Goal: Transaction & Acquisition: Purchase product/service

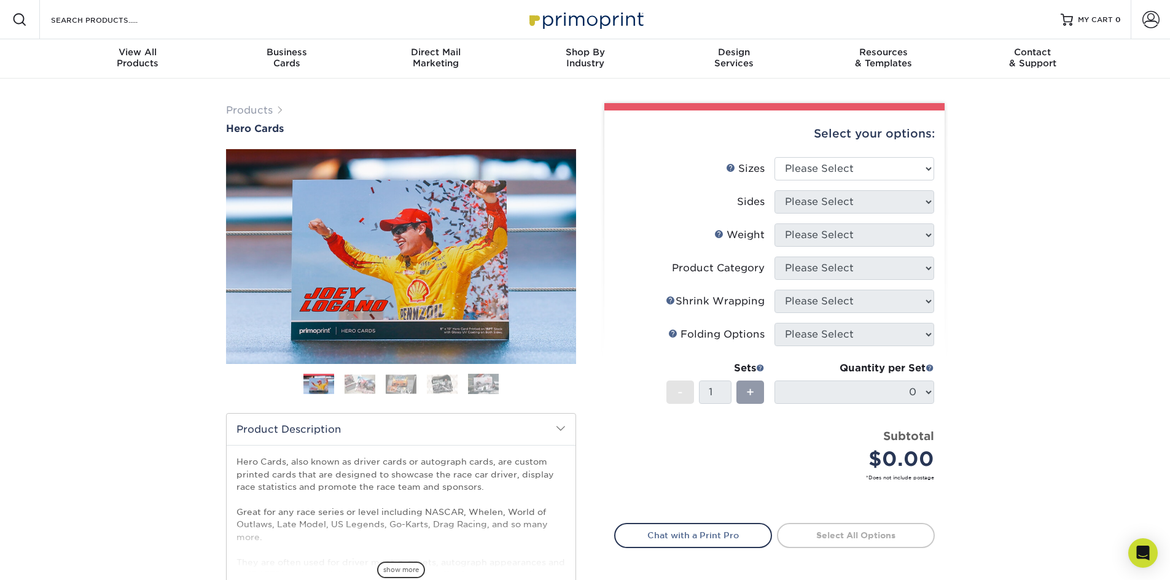
click at [920, 173] on select "Please Select 1.5" x 7" 4" x 6" 5" x 7" 6" x 8" 6" x 8.5" 6" x 9" 7" x 8.5" 7.5…" at bounding box center [854, 168] width 160 height 23
select select "8.00x10.00"
click at [774, 157] on select "Please Select 1.5" x 7" 4" x 6" 5" x 7" 6" x 8" 6" x 8.5" 6" x 9" 7" x 8.5" 7.5…" at bounding box center [854, 168] width 160 height 23
click at [920, 206] on select "Please Select Print Both Sides Print Front Only" at bounding box center [854, 201] width 160 height 23
select select "13abbda7-1d64-4f25-8bb2-c179b224825d"
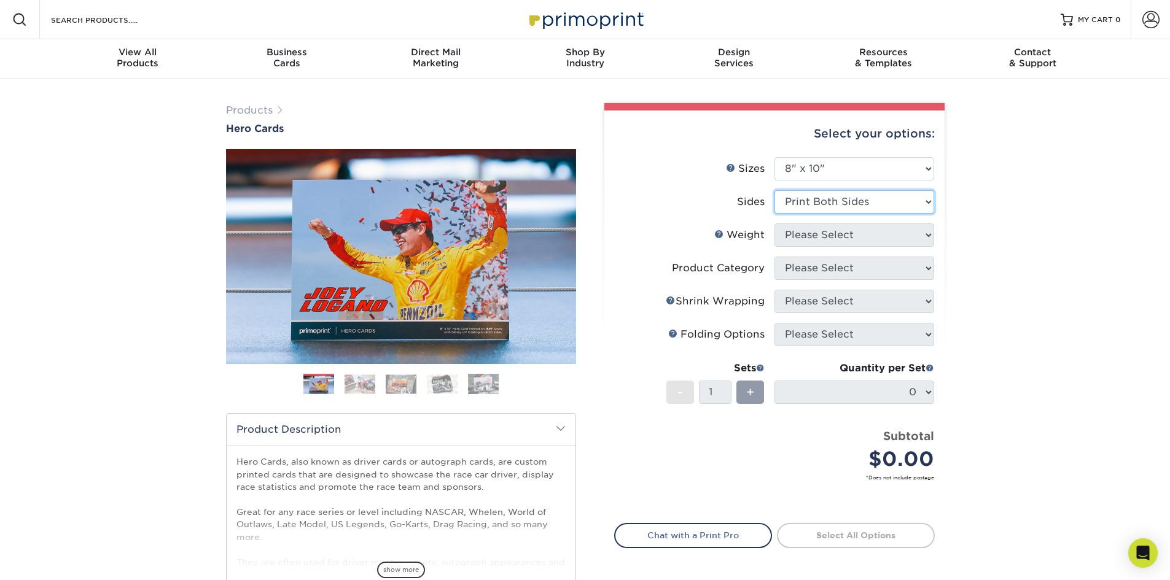
click at [774, 190] on select "Please Select Print Both Sides Print Front Only" at bounding box center [854, 201] width 160 height 23
click at [917, 235] on select "Please Select 100LB 14PT 16PT" at bounding box center [854, 235] width 160 height 23
select select "14PT"
click at [774, 224] on select "Please Select 100LB 14PT 16PT" at bounding box center [854, 235] width 160 height 23
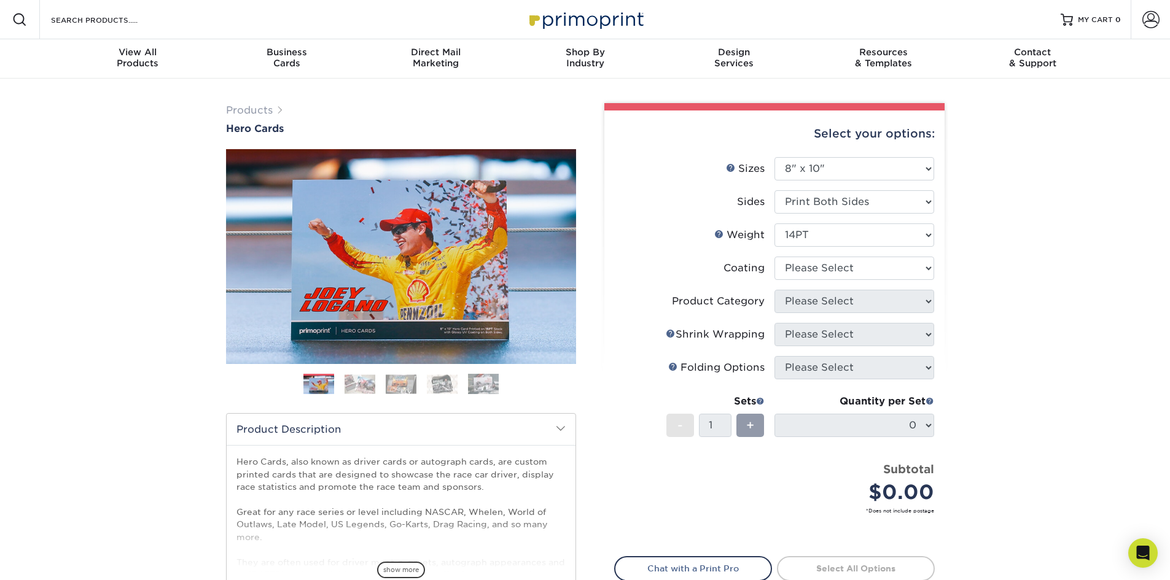
click at [935, 271] on div "Select your options: Sizes Help Sizes Please Select 1.5" x 7" 4" x 6" 5" x 7" 6…" at bounding box center [774, 388] width 340 height 554
click at [930, 273] on select at bounding box center [854, 268] width 160 height 23
click at [774, 257] on select at bounding box center [854, 268] width 160 height 23
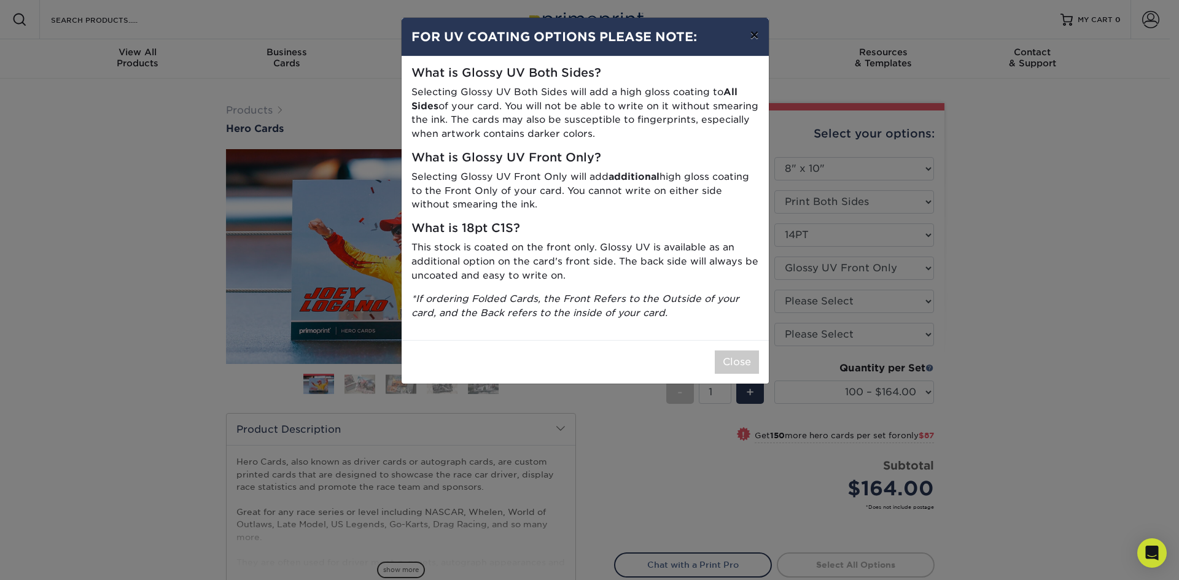
drag, startPoint x: 752, startPoint y: 32, endPoint x: 751, endPoint y: 40, distance: 8.0
click at [752, 38] on button "×" at bounding box center [754, 35] width 28 height 34
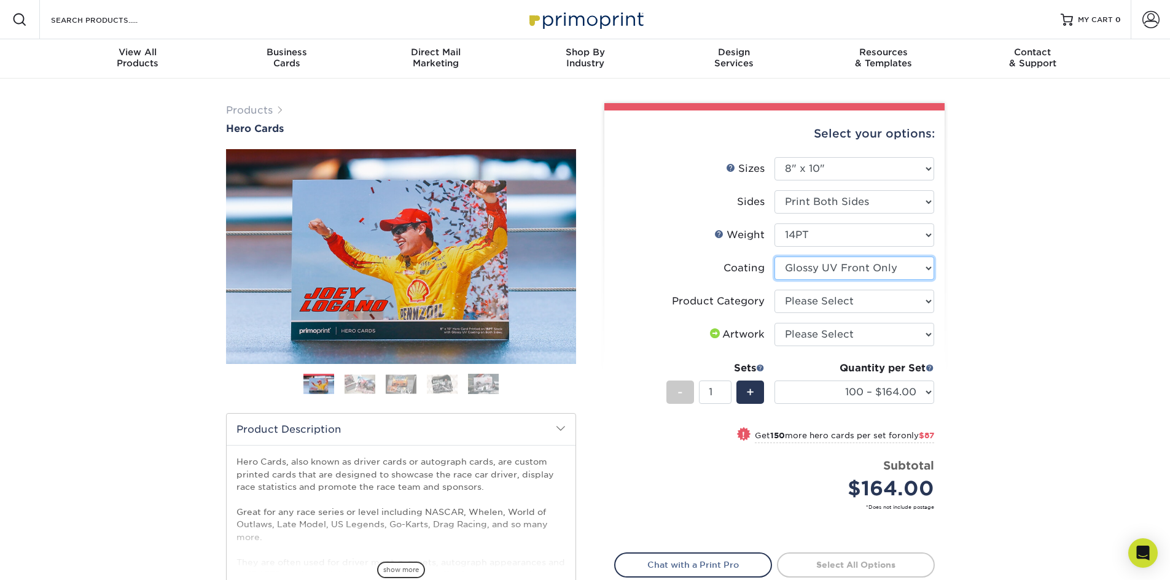
click at [921, 266] on select at bounding box center [854, 268] width 160 height 23
select select "121bb7b5-3b4d-429f-bd8d-bbf80e953313"
click at [774, 257] on select at bounding box center [854, 268] width 160 height 23
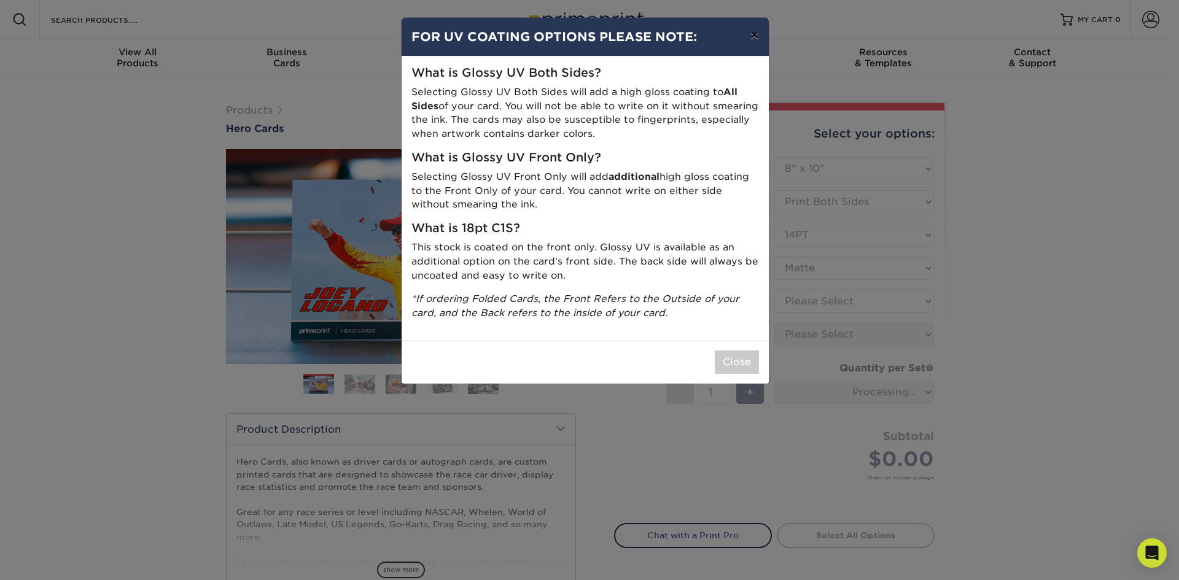
click at [752, 35] on button "×" at bounding box center [754, 35] width 28 height 34
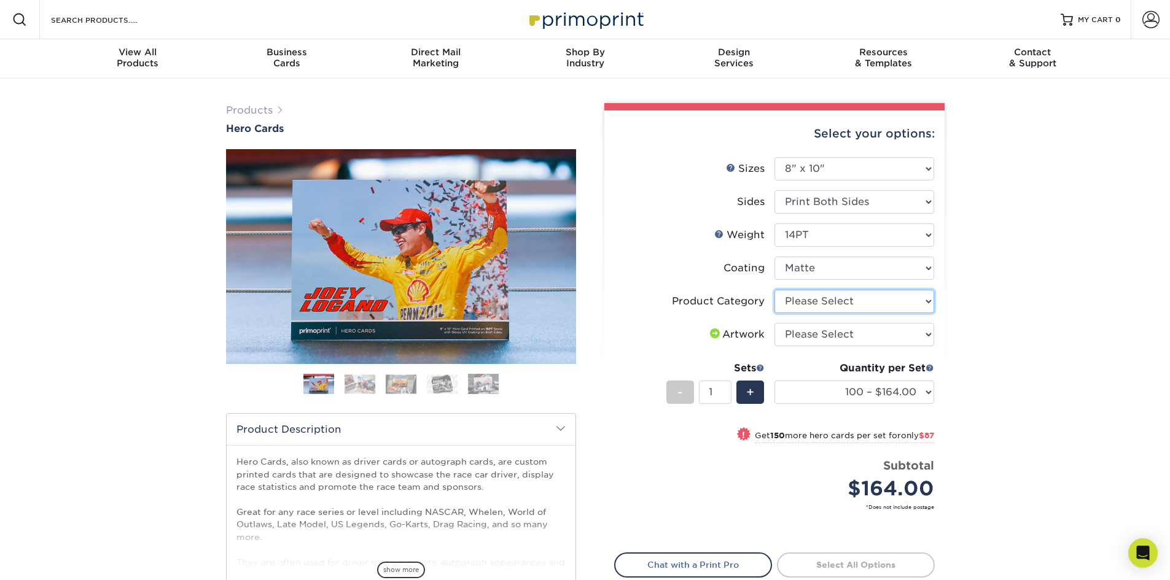
click at [881, 309] on select "Please Select Sell Sheets" at bounding box center [854, 301] width 160 height 23
select select "eddd4a87-9082-47bb-843b-3bca55f6c842"
click at [774, 290] on select "Please Select Sell Sheets" at bounding box center [854, 301] width 160 height 23
click at [879, 336] on select "Please Select I will upload files I need a design - $150" at bounding box center [854, 334] width 160 height 23
select select "design"
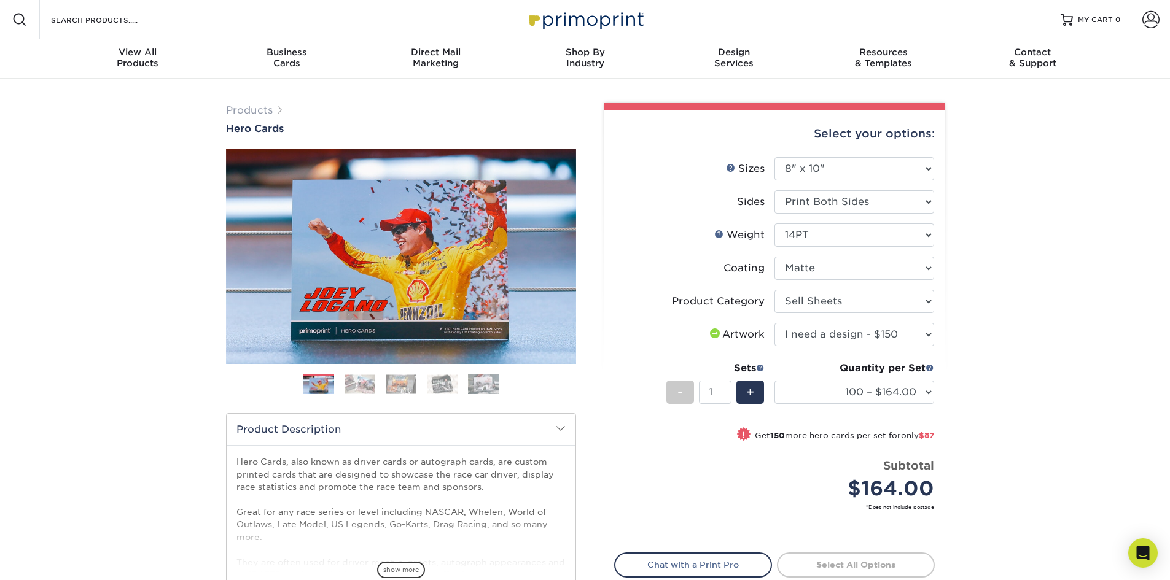
click at [774, 323] on select "Please Select I will upload files I need a design - $150" at bounding box center [854, 334] width 160 height 23
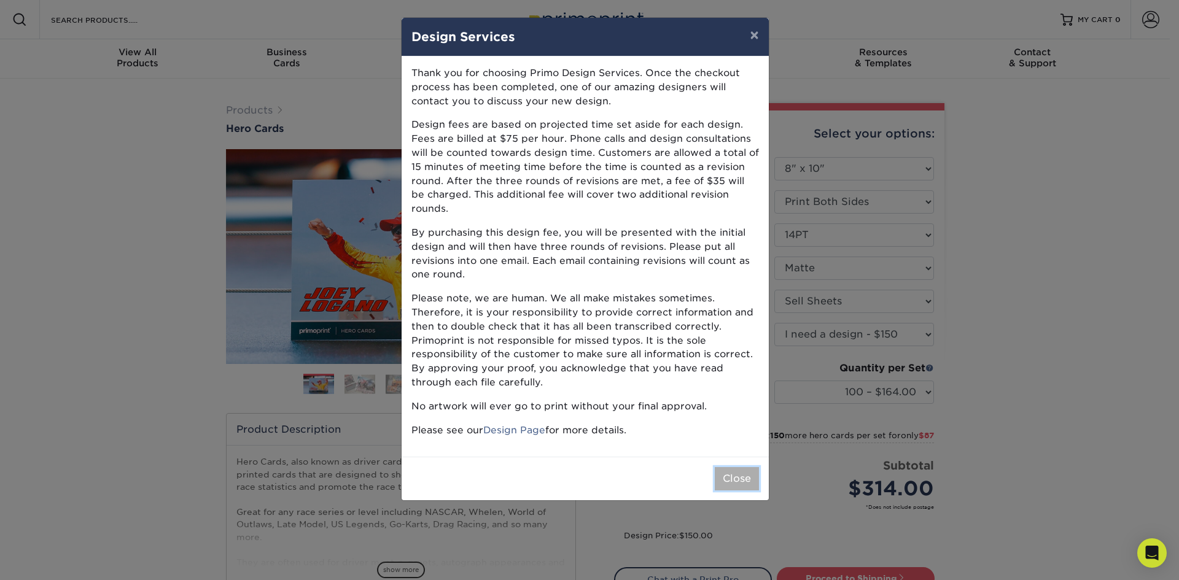
click at [740, 467] on button "Close" at bounding box center [737, 478] width 44 height 23
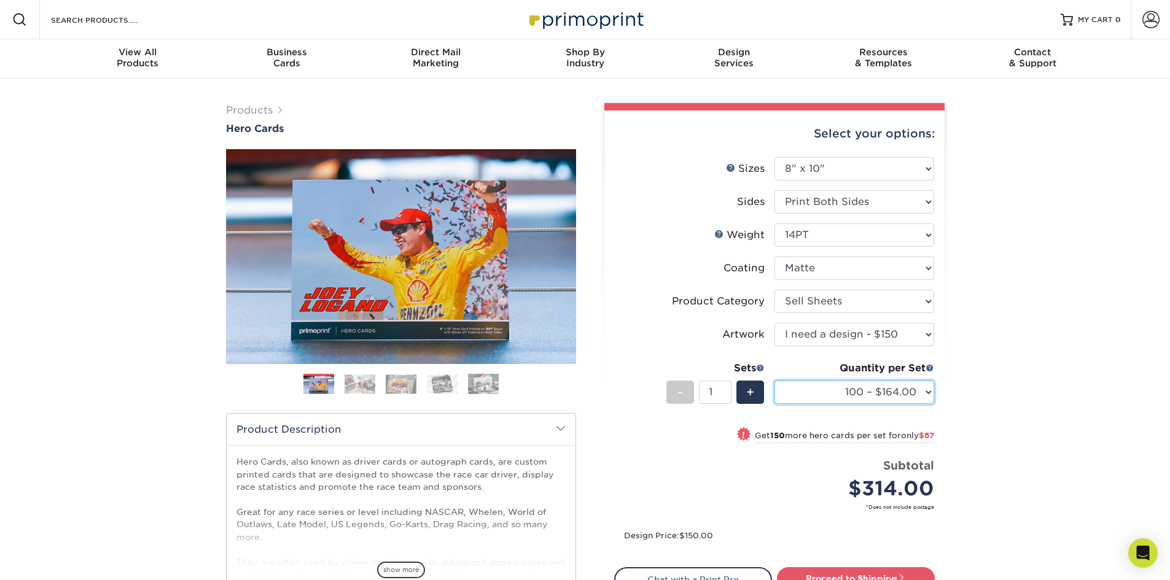
click at [928, 393] on select "100 – $164.00 250 – $251.00 500 – $292.00 1000 – $319.00 2500 – $529.00 5000 – …" at bounding box center [854, 392] width 160 height 23
select select "500 – $292.00"
click at [774, 381] on select "100 – $164.00 250 – $251.00 500 – $292.00 1000 – $319.00 2500 – $529.00 5000 – …" at bounding box center [854, 392] width 160 height 23
click at [920, 167] on select "Please Select 1.5" x 7" 4" x 6" 5" x 7" 6" x 8" 6" x 8.5" 6" x 9" 7" x 8.5" 7.5…" at bounding box center [854, 168] width 160 height 23
select select "7.50x8.50"
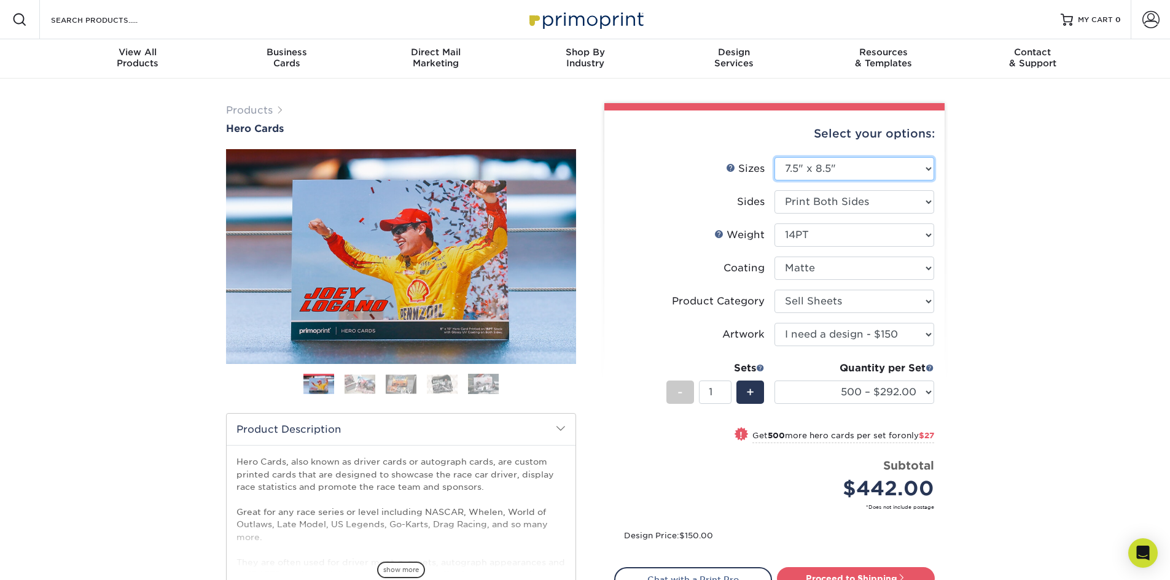
click at [774, 157] on select "Please Select 1.5" x 7" 4" x 6" 5" x 7" 6" x 8" 6" x 8.5" 6" x 9" 7" x 8.5" 7.5…" at bounding box center [854, 168] width 160 height 23
select select "-1"
select select
select select "-1"
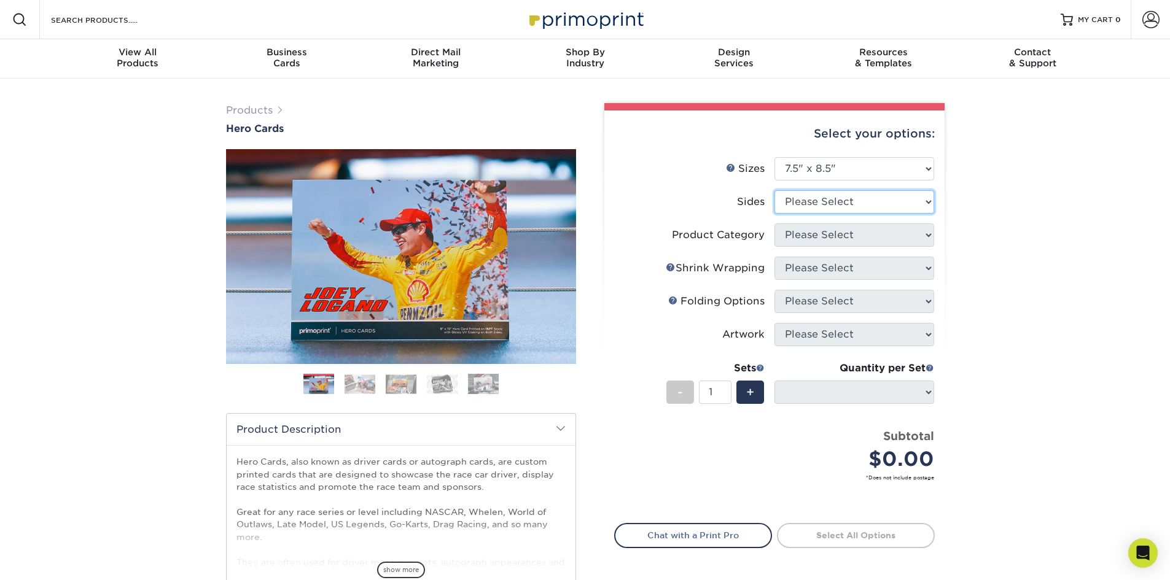
click at [923, 206] on select "Please Select Print Both Sides Print Front Only" at bounding box center [854, 201] width 160 height 23
select select "13abbda7-1d64-4f25-8bb2-c179b224825d"
click at [774, 190] on select "Please Select Print Both Sides Print Front Only" at bounding box center [854, 201] width 160 height 23
select select
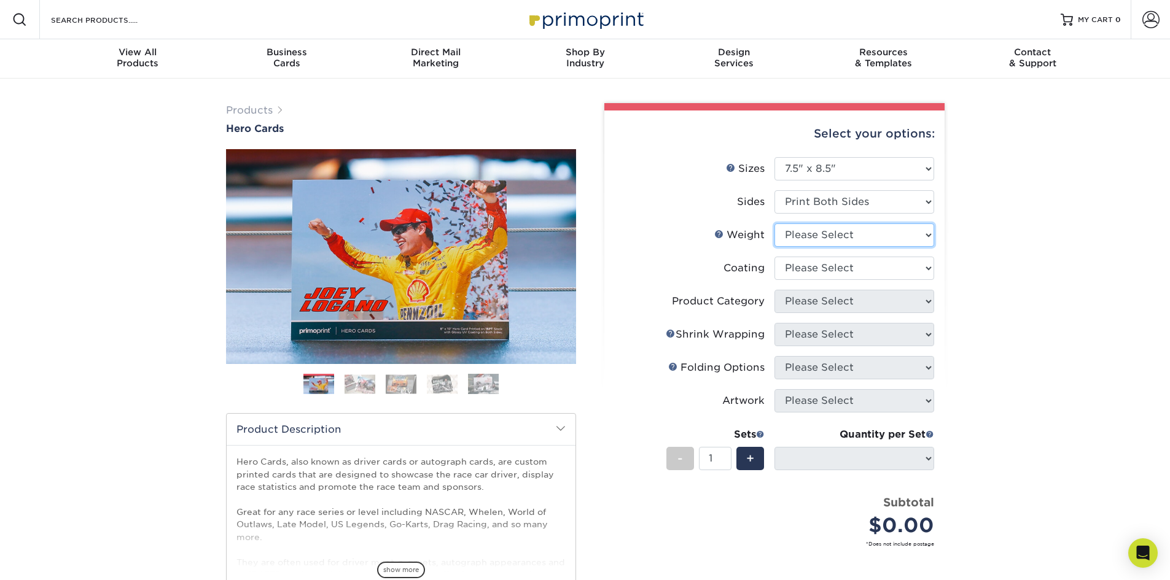
click at [914, 236] on select "Please Select 14PT 16PT 100LB" at bounding box center [854, 235] width 160 height 23
select select "14PT"
click at [774, 224] on select "Please Select 14PT 16PT 100LB" at bounding box center [854, 235] width 160 height 23
select select
click at [906, 277] on select at bounding box center [854, 268] width 160 height 23
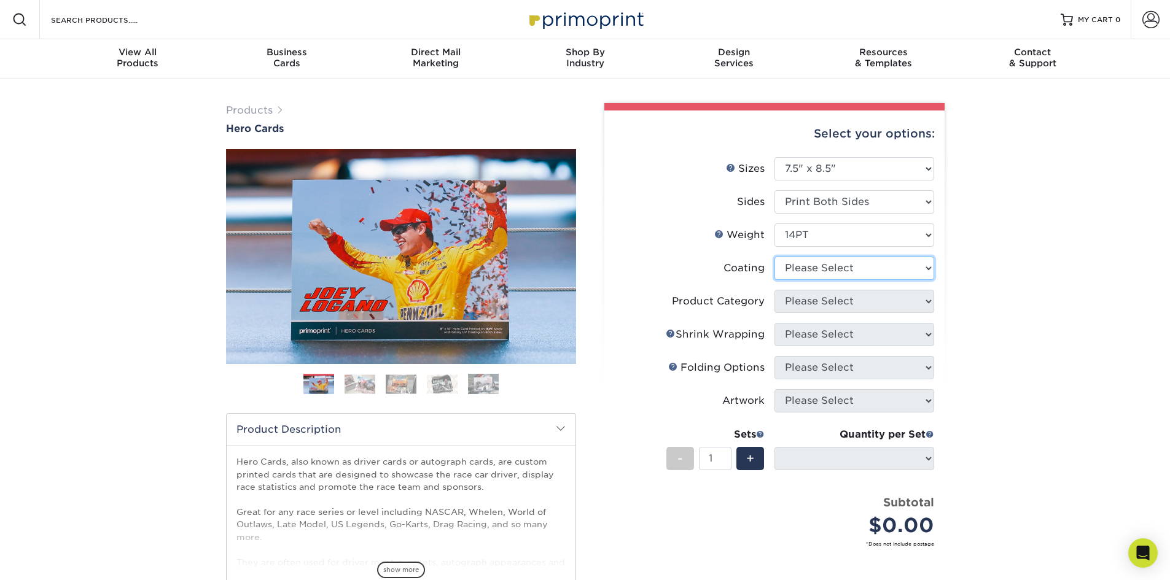
select select "121bb7b5-3b4d-429f-bd8d-bbf80e953313"
click at [774, 257] on select at bounding box center [854, 268] width 160 height 23
select select "-1"
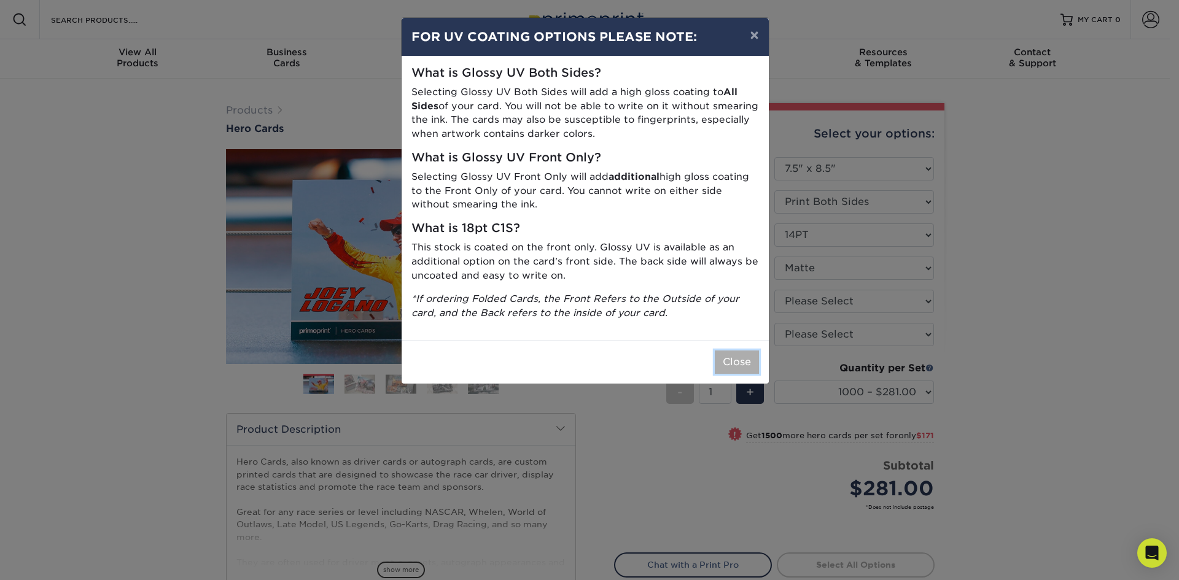
click at [746, 366] on button "Close" at bounding box center [737, 362] width 44 height 23
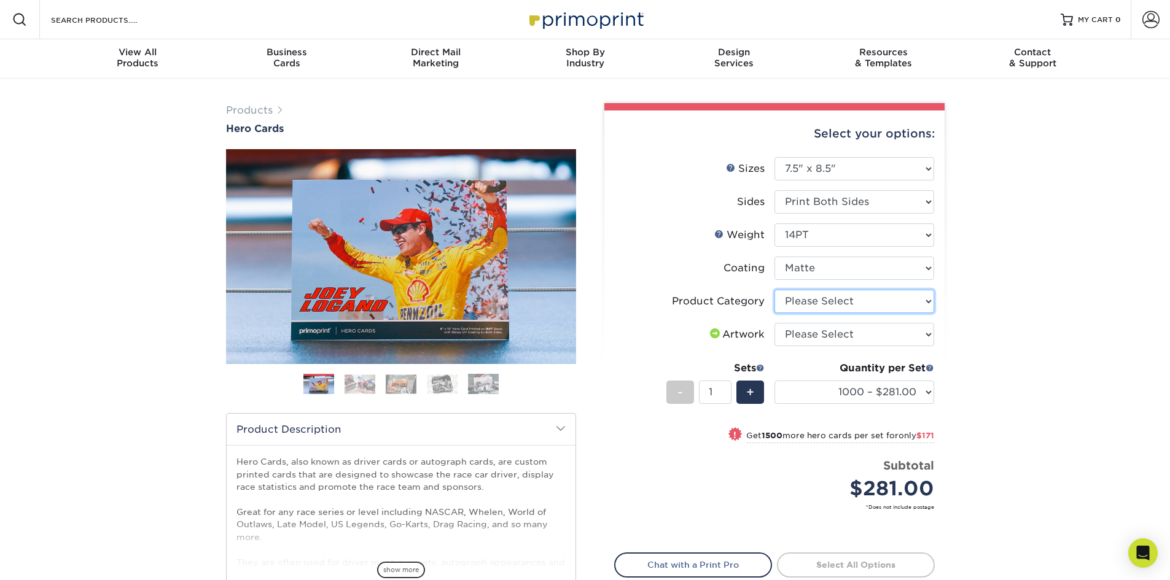
click at [918, 306] on select "Please Select Postcards" at bounding box center [854, 301] width 160 height 23
select select "9b7272e0-d6c8-4c3c-8e97-d3a1bcdab858"
click at [774, 290] on select "Please Select Postcards" at bounding box center [854, 301] width 160 height 23
click at [916, 168] on select "Please Select 1.5" x 7" 4" x 6" 5" x 7" 6" x 8" 6" x 8.5" 6" x 9" 7" x 8.5" 7.5…" at bounding box center [854, 168] width 160 height 23
click at [972, 170] on div "Products Hero Cards Previous Next ," at bounding box center [585, 407] width 1170 height 656
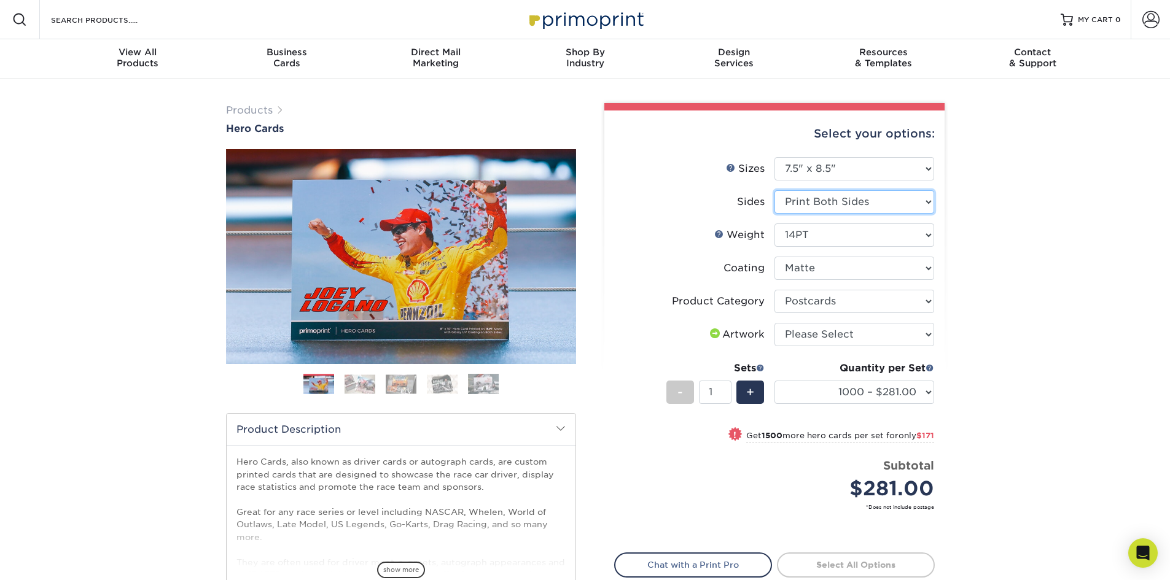
click at [917, 206] on select "Please Select Print Both Sides Print Front Only" at bounding box center [854, 201] width 160 height 23
select select "32d3c223-f82c-492b-b915-ba065a00862f"
click at [774, 190] on select "Please Select Print Both Sides Print Front Only" at bounding box center [854, 201] width 160 height 23
select select "-1"
select select
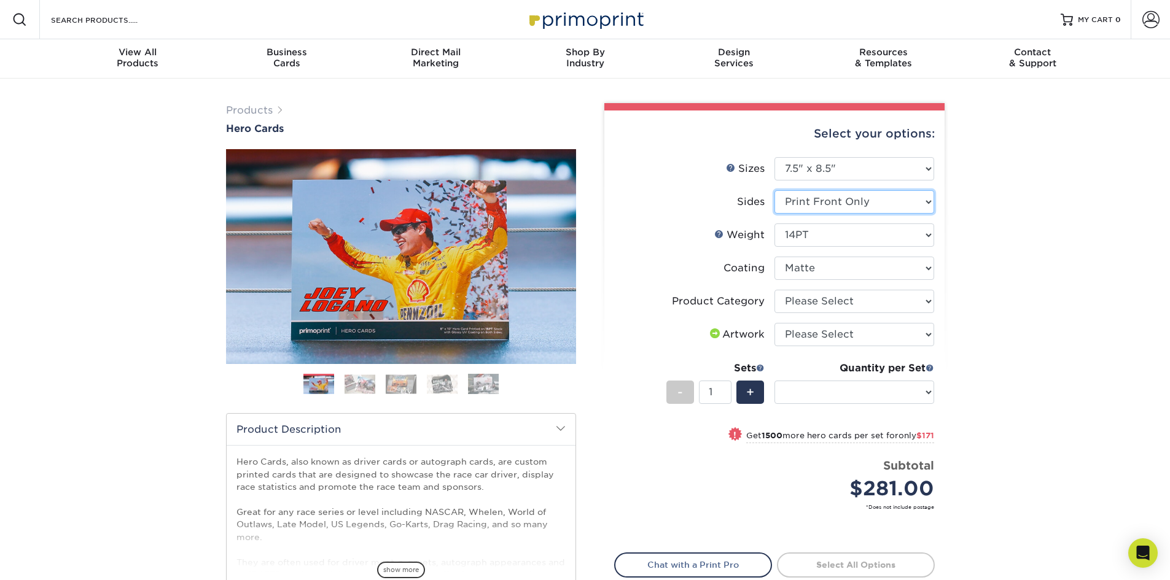
select select "-1"
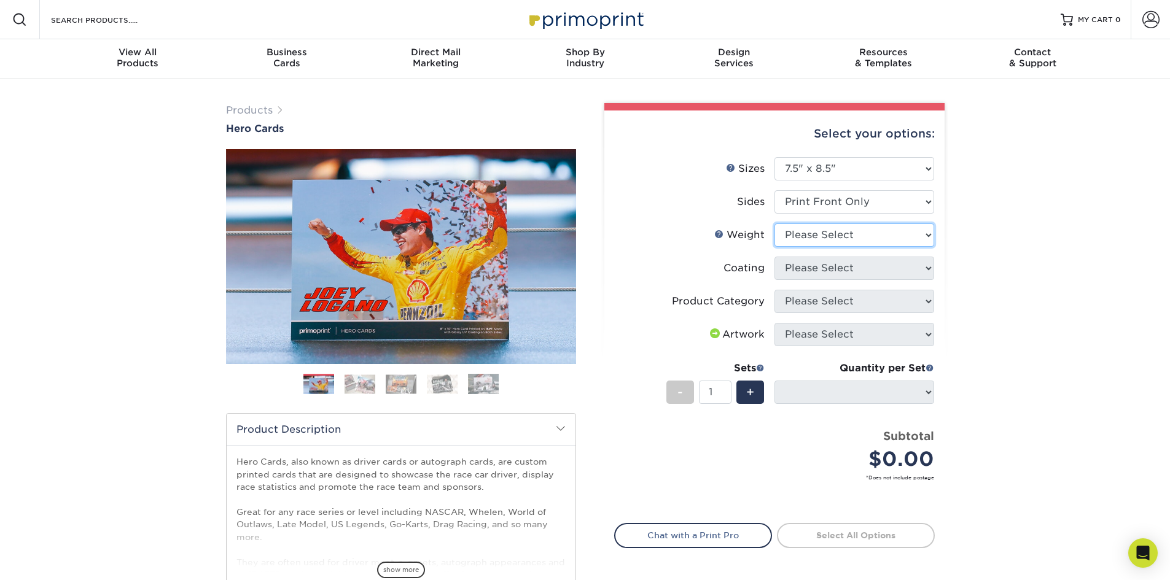
click at [912, 235] on select "Please Select 14PT 16PT 100LB" at bounding box center [854, 235] width 160 height 23
select select "14PT"
click at [774, 224] on select "Please Select 14PT 16PT 100LB" at bounding box center [854, 235] width 160 height 23
select select
click at [918, 270] on select at bounding box center [854, 268] width 160 height 23
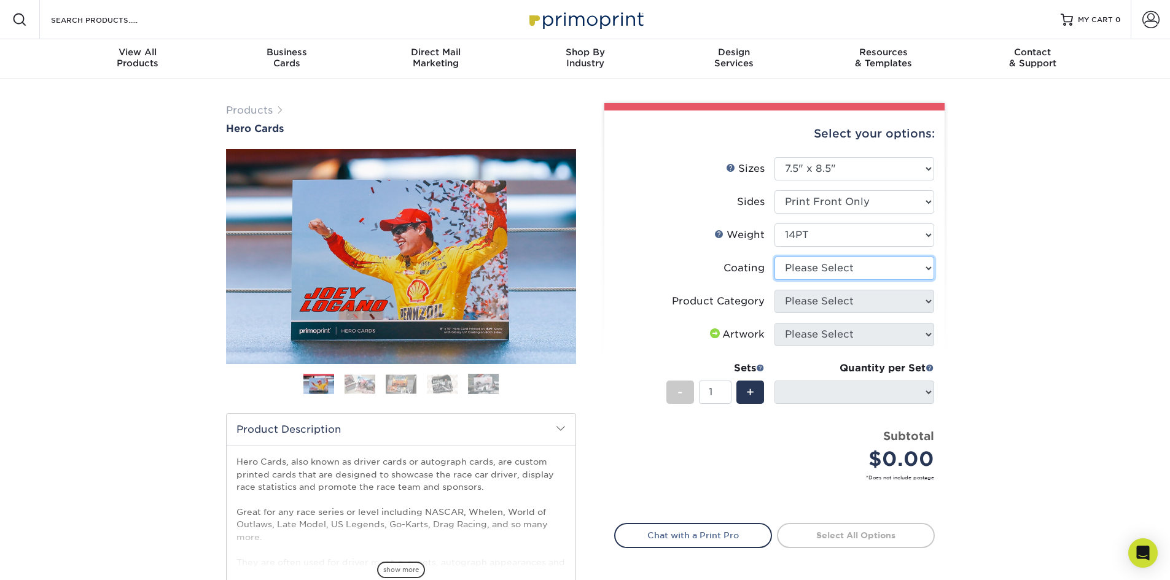
select select "121bb7b5-3b4d-429f-bd8d-bbf80e953313"
click at [774, 257] on select at bounding box center [854, 268] width 160 height 23
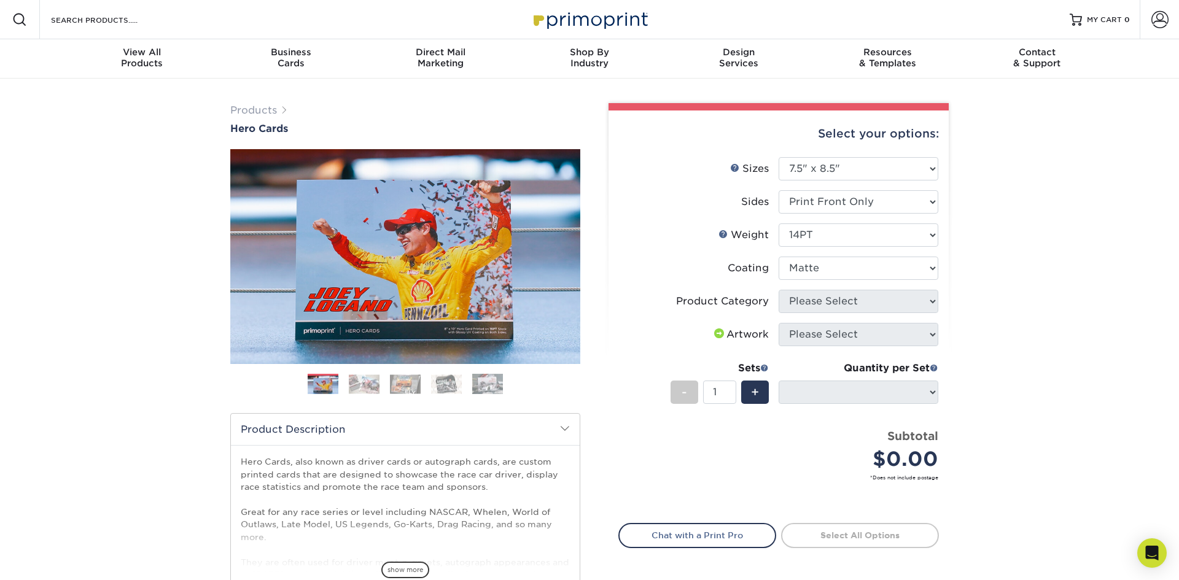
select select "-1"
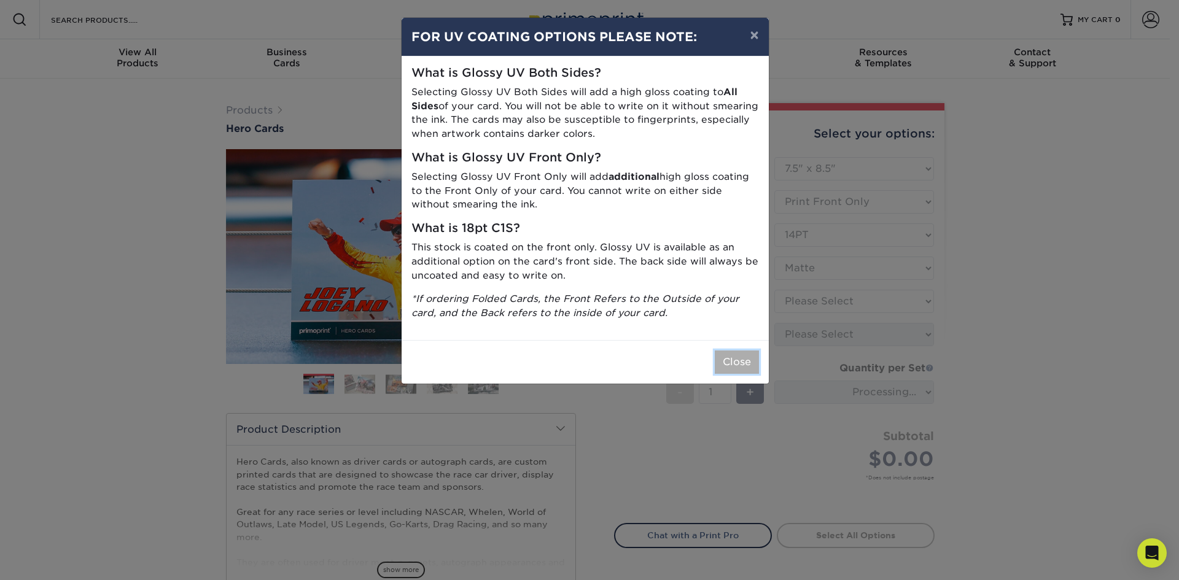
click at [750, 365] on button "Close" at bounding box center [737, 362] width 44 height 23
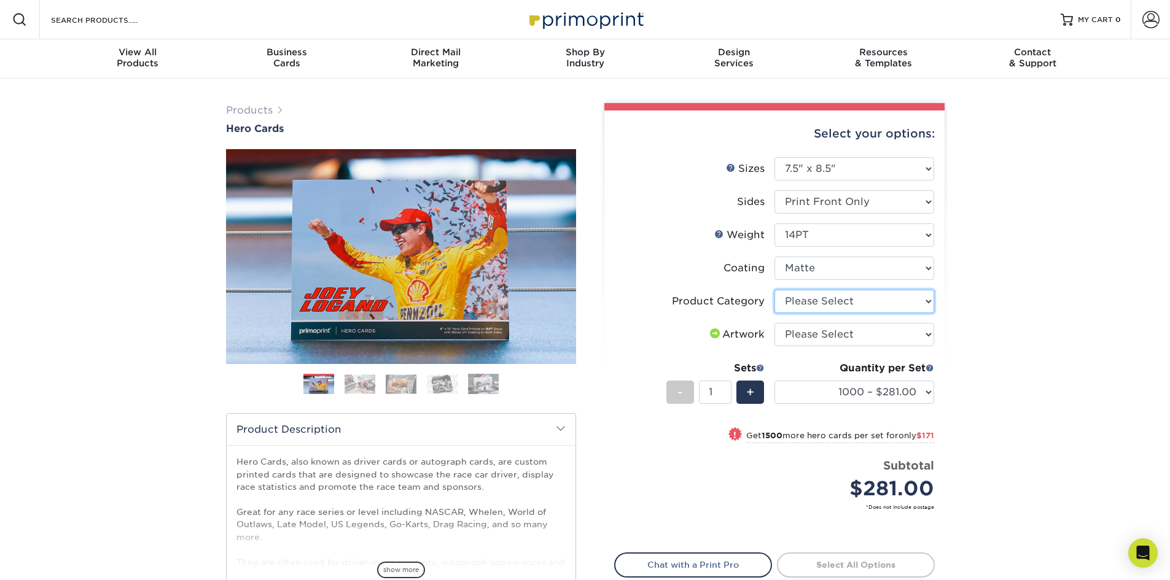
click at [925, 303] on select "Please Select Postcards" at bounding box center [854, 301] width 160 height 23
select select "9b7272e0-d6c8-4c3c-8e97-d3a1bcdab858"
click at [774, 290] on select "Please Select Postcards" at bounding box center [854, 301] width 160 height 23
click at [922, 339] on select "Please Select I will upload files I need a design - $150" at bounding box center [854, 334] width 160 height 23
select select "design"
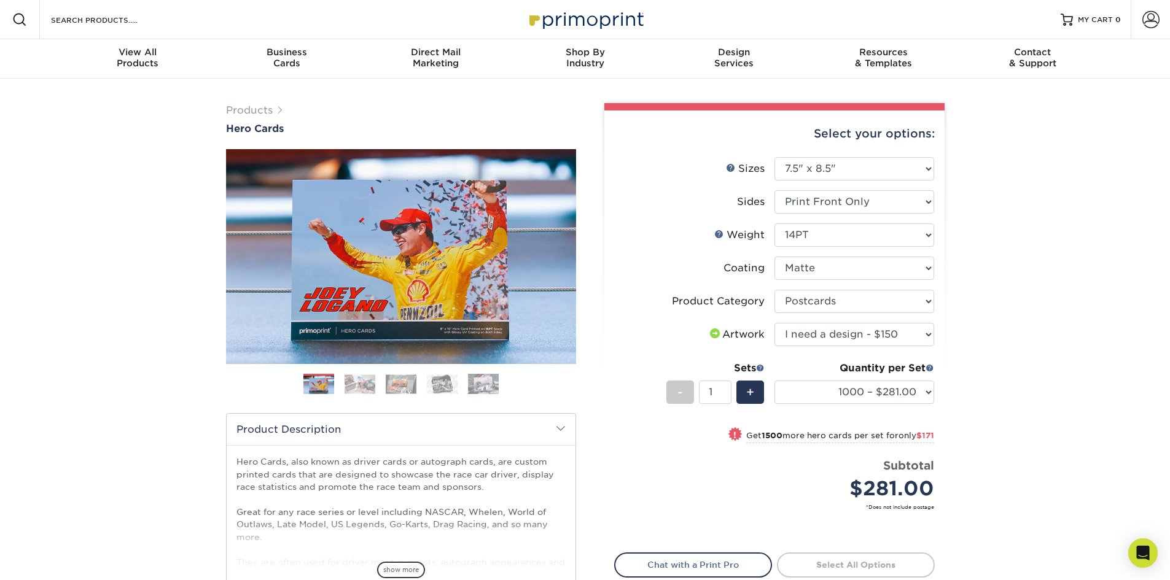
click at [774, 323] on select "Please Select I will upload files I need a design - $150" at bounding box center [854, 334] width 160 height 23
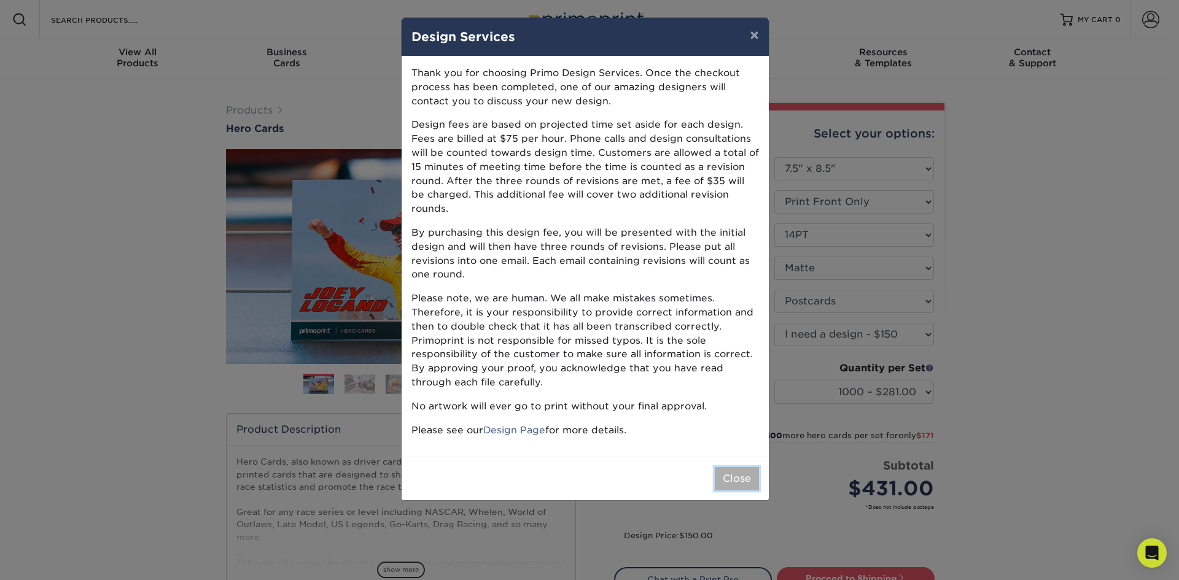
click at [752, 467] on button "Close" at bounding box center [737, 478] width 44 height 23
